Goal: Find specific page/section: Find specific page/section

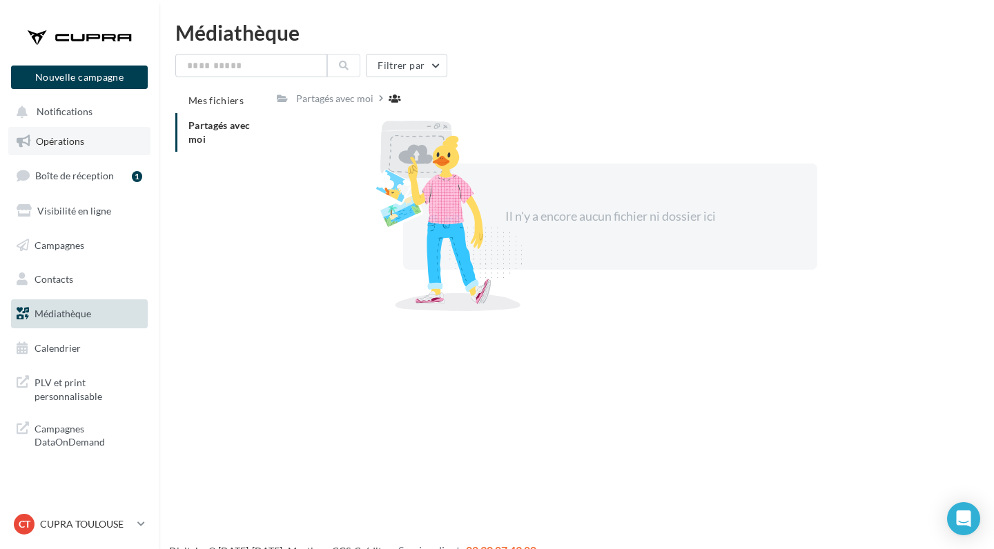
click at [83, 146] on span "Opérations" at bounding box center [60, 141] width 48 height 12
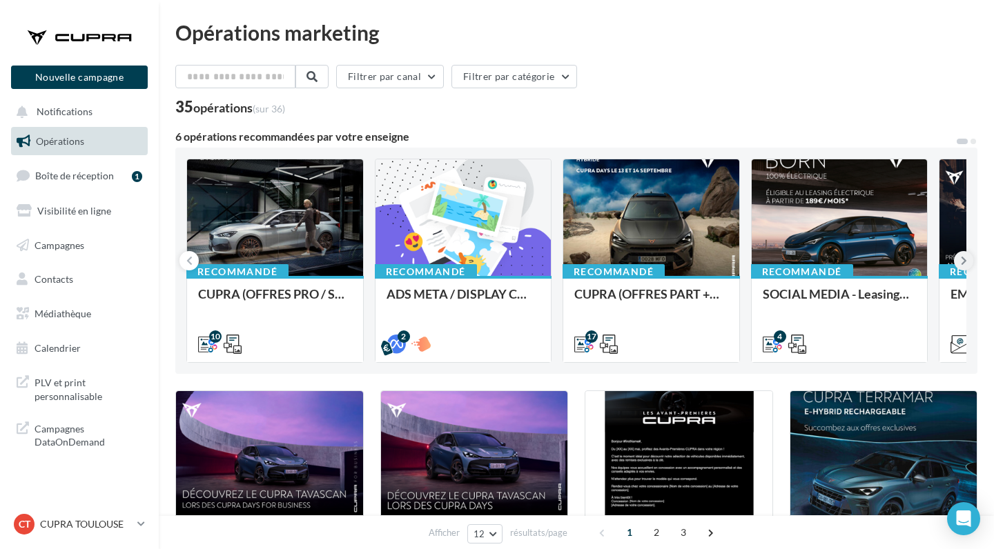
click at [963, 264] on icon at bounding box center [964, 261] width 6 height 14
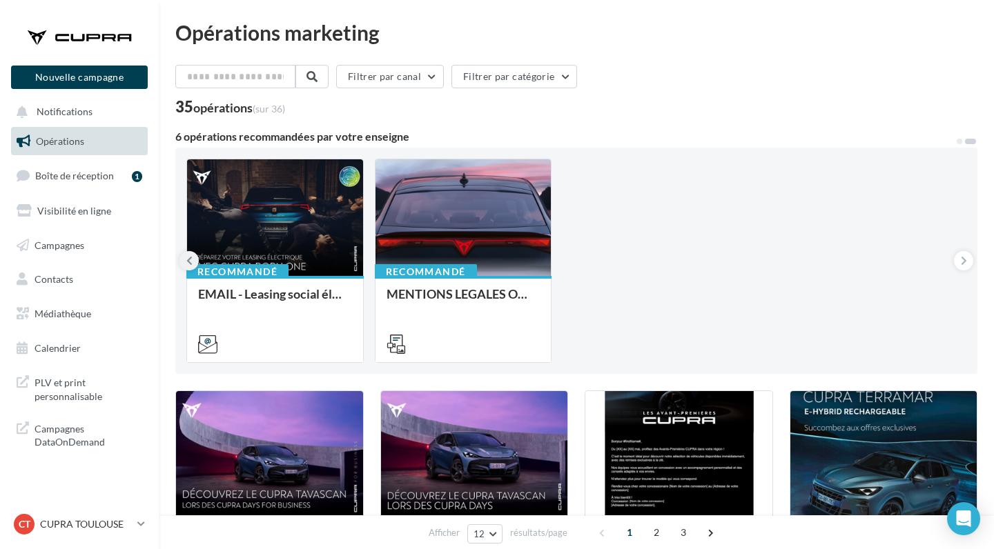
click at [185, 257] on button at bounding box center [188, 260] width 19 height 19
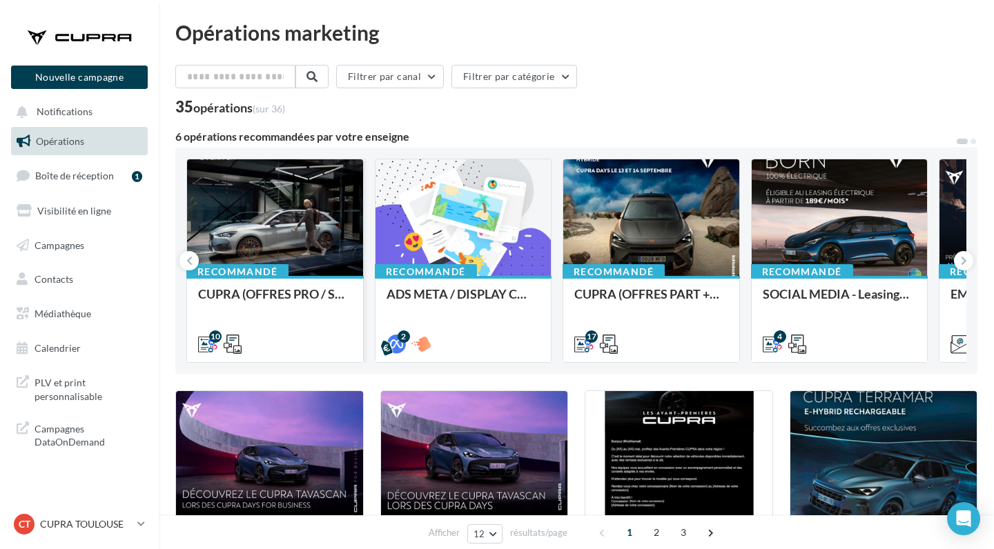
click at [315, 187] on div at bounding box center [275, 218] width 176 height 118
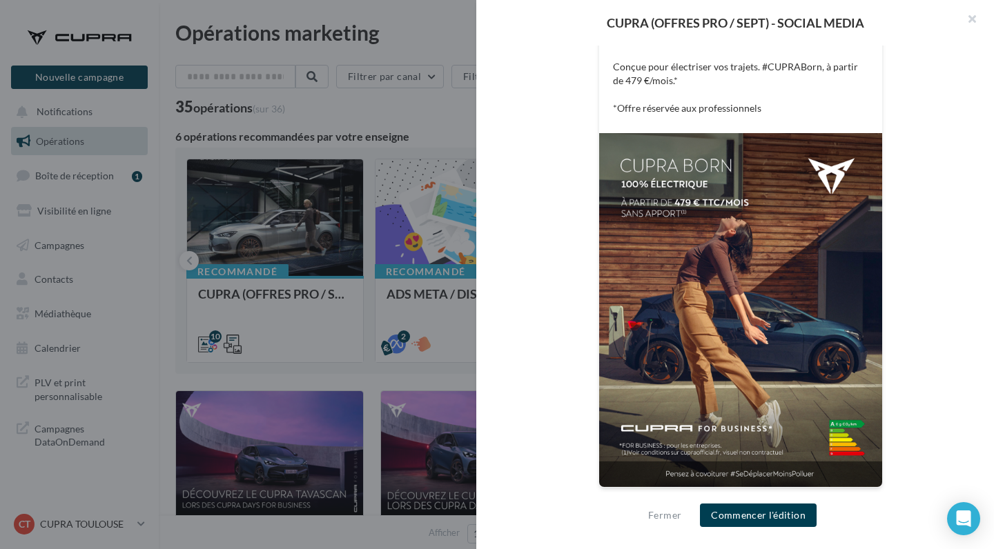
scroll to position [303, 0]
click at [972, 9] on button "button" at bounding box center [966, 20] width 55 height 41
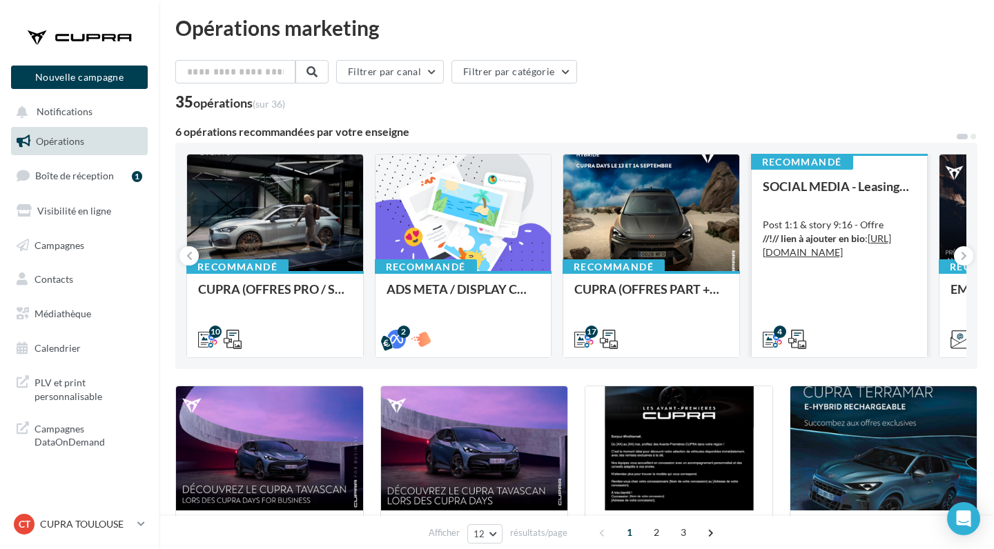
scroll to position [5, 0]
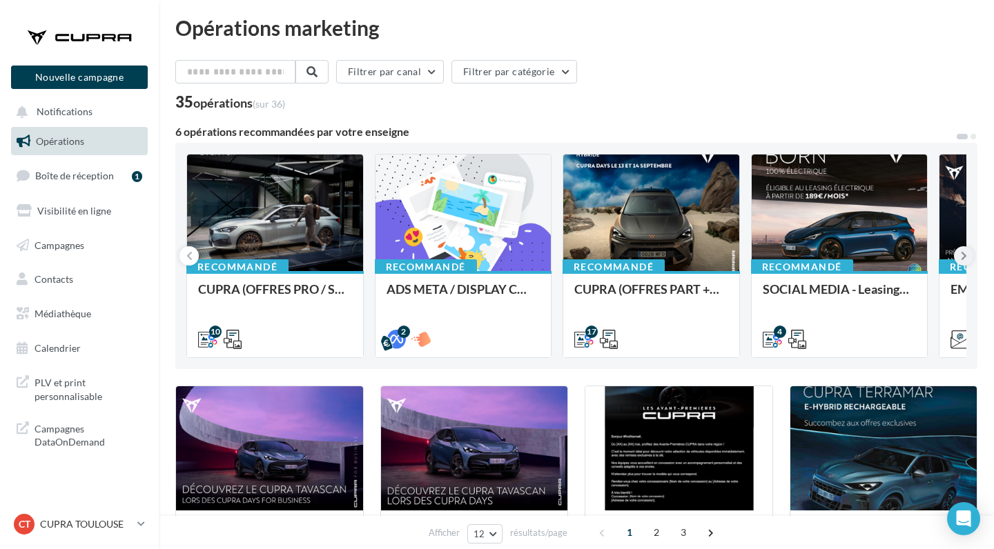
click at [963, 255] on icon at bounding box center [964, 256] width 6 height 14
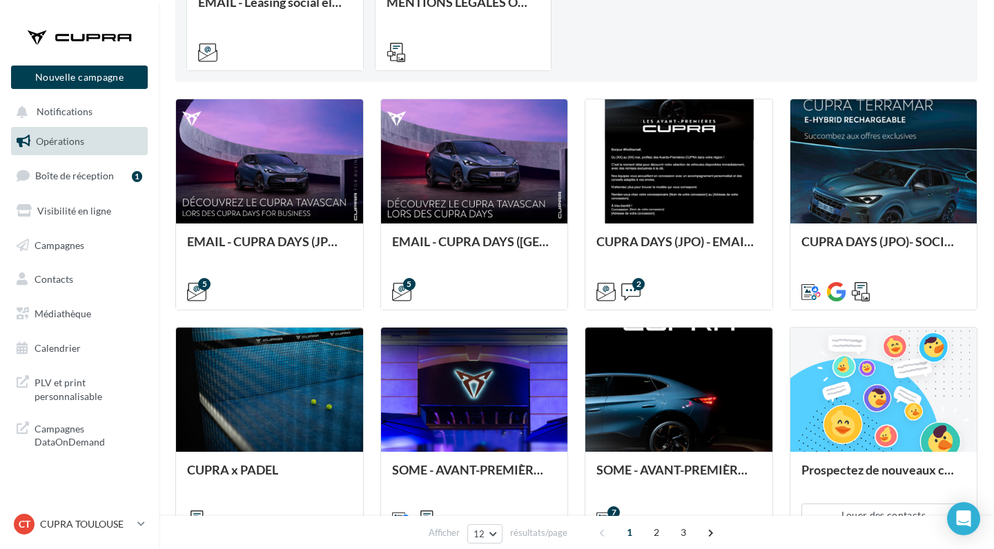
scroll to position [317, 0]
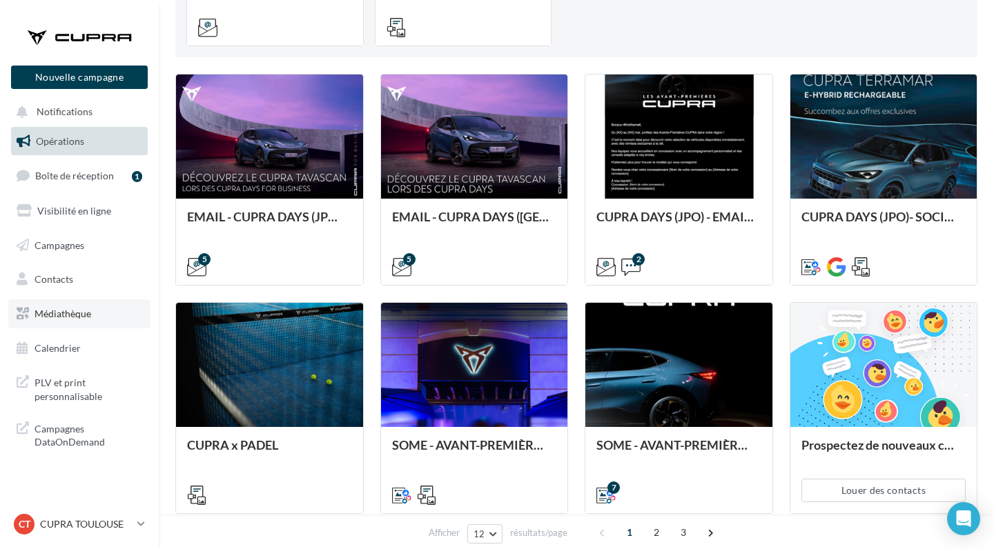
click at [101, 308] on link "Médiathèque" at bounding box center [79, 314] width 142 height 29
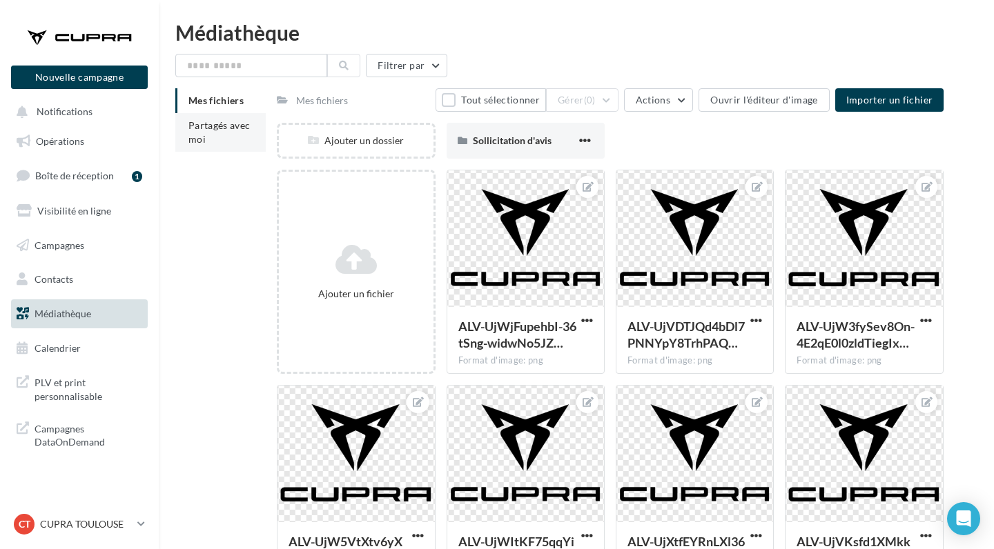
click at [228, 143] on li "Partagés avec moi" at bounding box center [220, 132] width 90 height 39
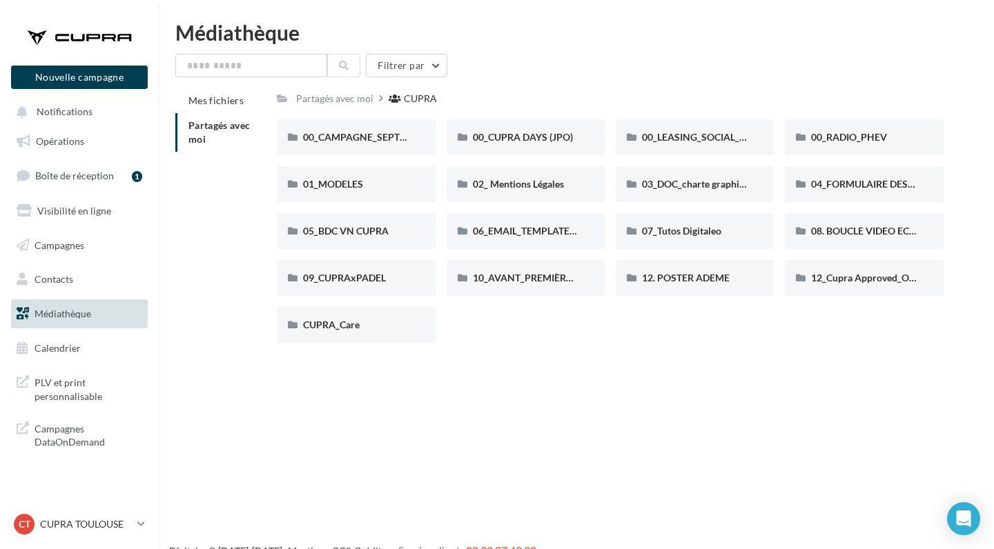
click at [425, 456] on div "Nouvelle campagne Nouvelle campagne Notifications Opérations Boîte de réception…" at bounding box center [497, 296] width 994 height 549
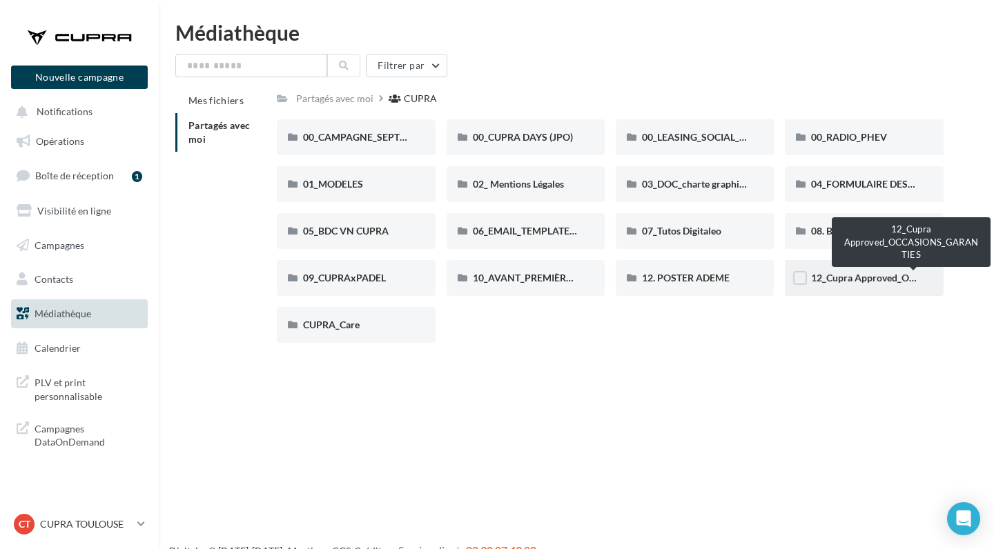
click at [859, 282] on span "12_Cupra Approved_OCCASIONS_GARANTIES" at bounding box center [913, 278] width 204 height 12
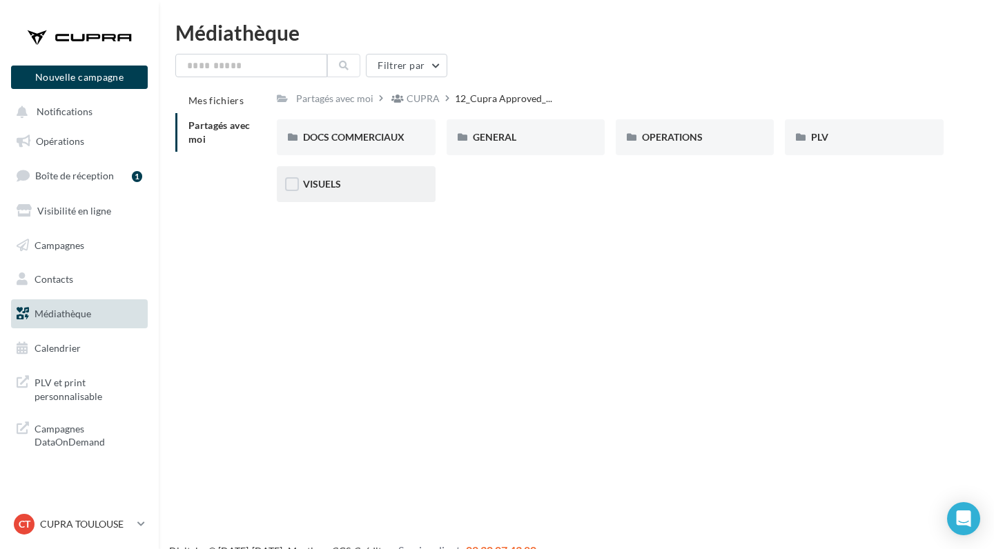
click at [371, 175] on div "VISUELS" at bounding box center [356, 184] width 158 height 36
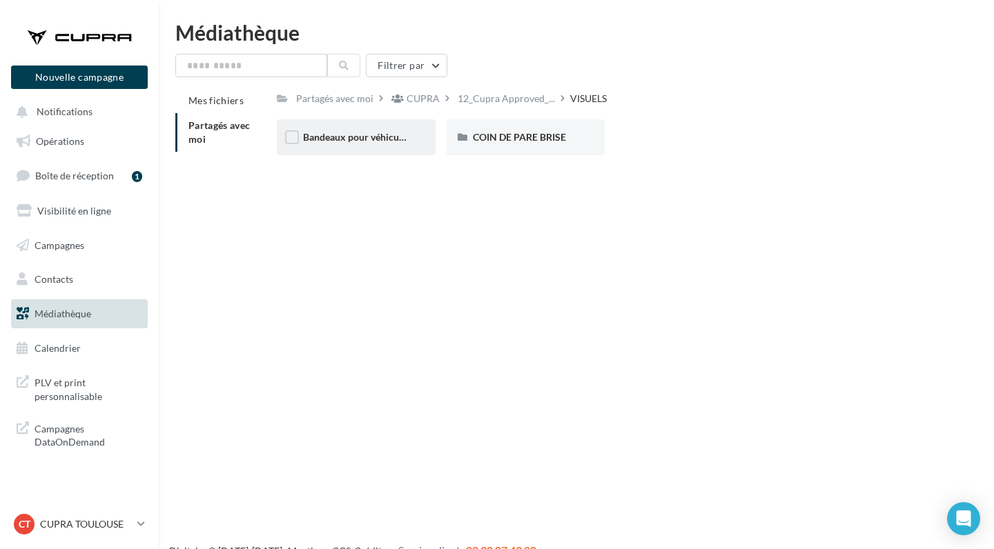
click at [377, 147] on div "Bandeaux pour véhicules en ligne" at bounding box center [356, 137] width 158 height 36
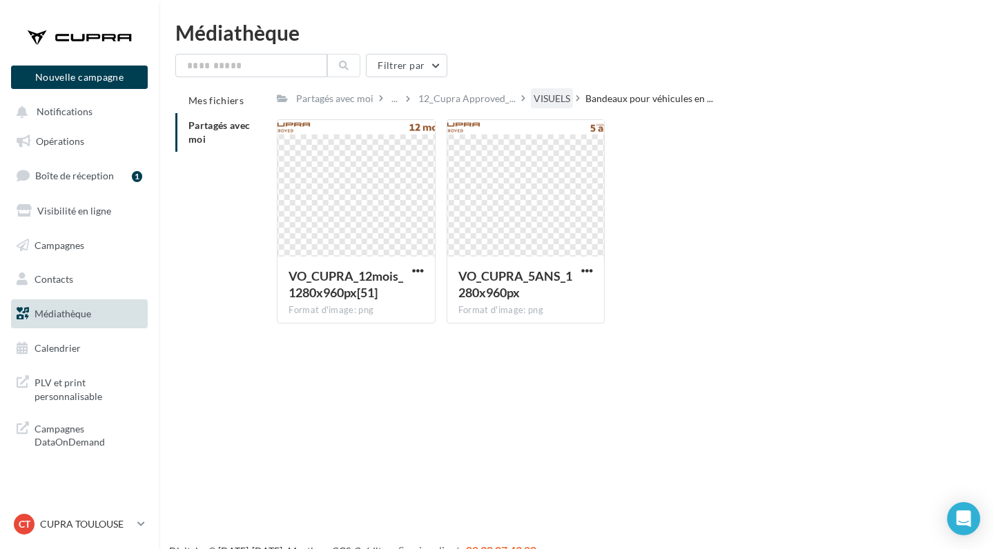
click at [533, 97] on div "VISUELS" at bounding box center [551, 99] width 37 height 14
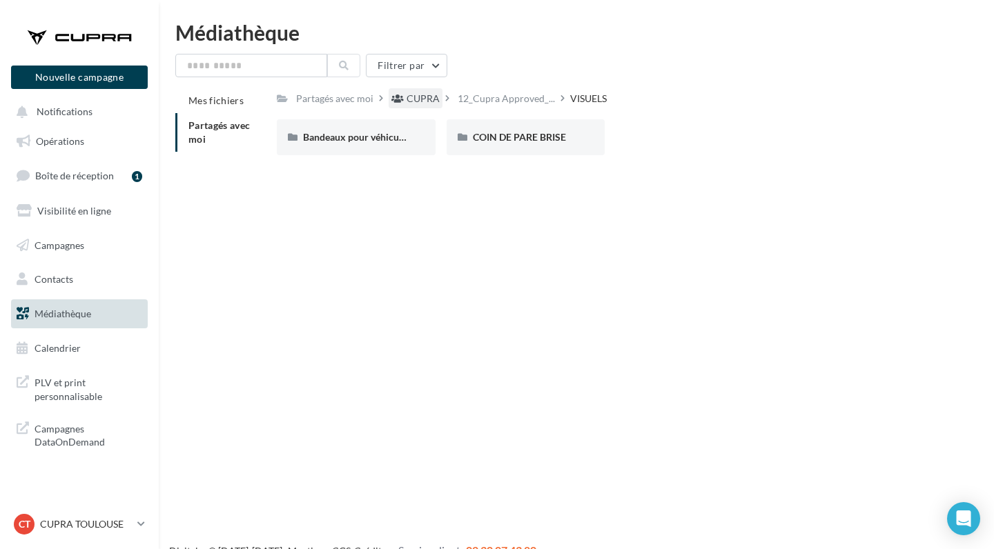
click at [413, 97] on div "CUPRA" at bounding box center [423, 99] width 33 height 14
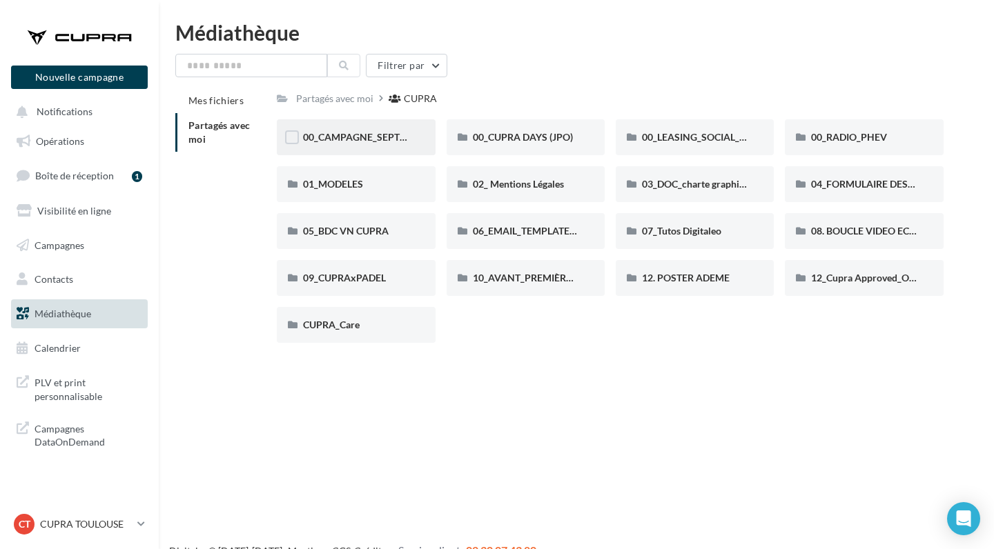
click at [378, 146] on div "00_CAMPAGNE_SEPTEMBRE" at bounding box center [356, 137] width 158 height 36
